Goal: Complete application form

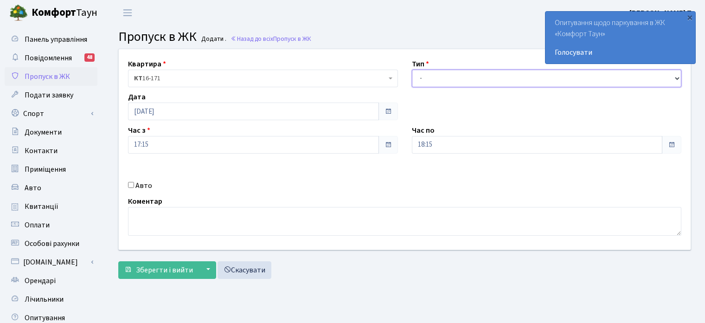
click at [439, 76] on select "- Доставка Таксі Гості Сервіс" at bounding box center [547, 79] width 270 height 18
select select "3"
click at [412, 70] on select "- Доставка Таксі Гості Сервіс" at bounding box center [547, 79] width 270 height 18
click at [129, 183] on input "Авто" at bounding box center [131, 185] width 6 height 6
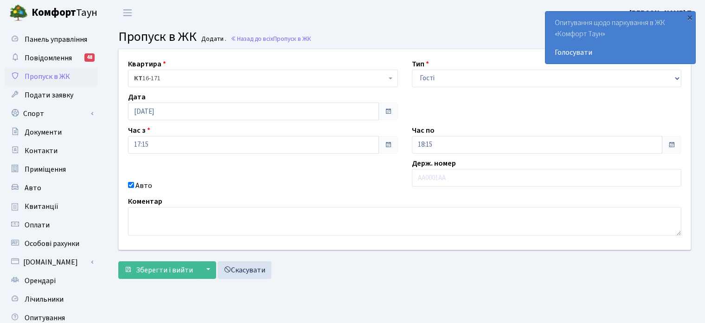
checkbox input "false"
click at [171, 270] on span "Зберегти і вийти" at bounding box center [164, 270] width 57 height 10
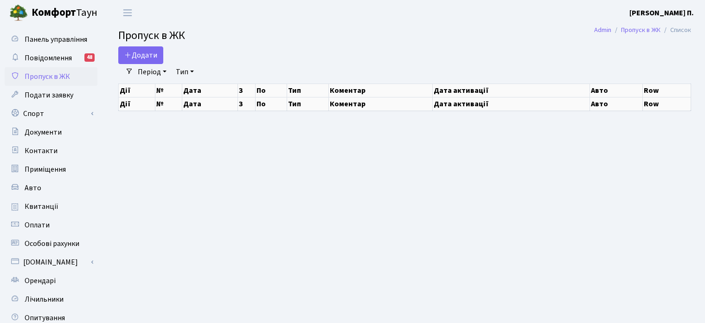
select select "25"
